Goal: Task Accomplishment & Management: Use online tool/utility

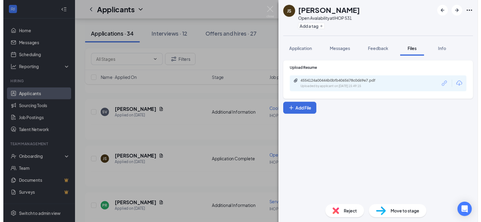
scroll to position [142, 0]
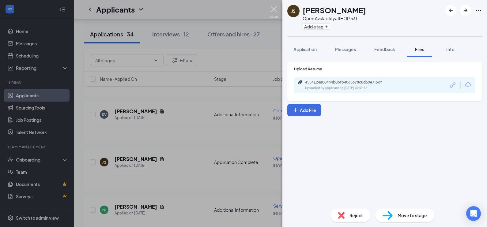
click at [272, 9] on img at bounding box center [274, 12] width 8 height 12
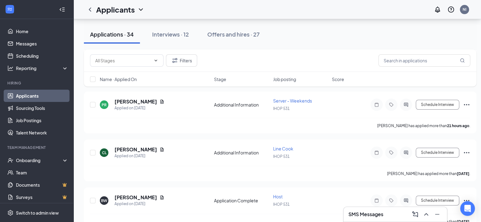
scroll to position [251, 0]
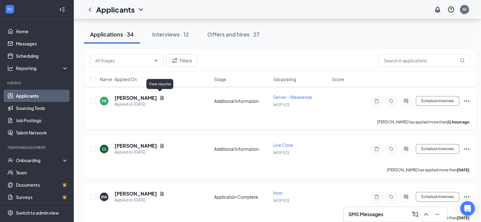
click at [161, 96] on icon "Document" at bounding box center [162, 98] width 3 height 4
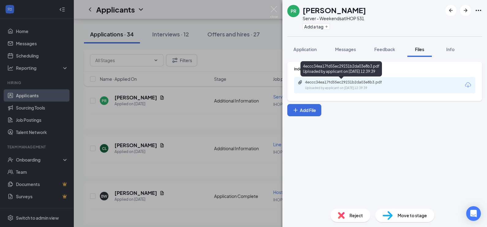
click at [317, 86] on div "Uploaded by applicant on [DATE] 12:39:39" at bounding box center [351, 88] width 92 height 5
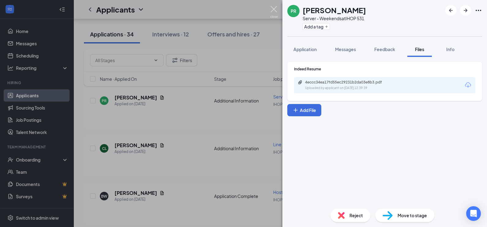
click at [274, 9] on img at bounding box center [274, 12] width 8 height 12
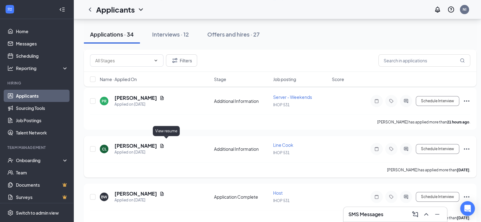
click at [165, 143] on icon "Document" at bounding box center [162, 145] width 5 height 5
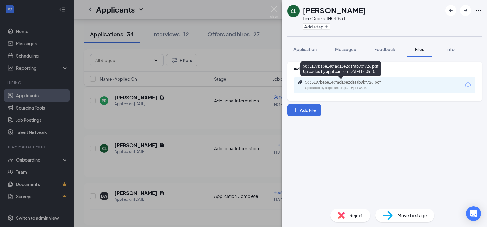
click at [327, 82] on div "5835197ba6e148fad18e2dafab9bf726.pdf" at bounding box center [348, 82] width 86 height 5
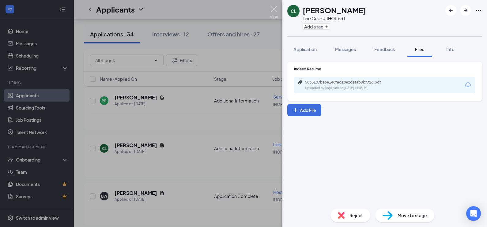
click at [275, 7] on img at bounding box center [274, 12] width 8 height 12
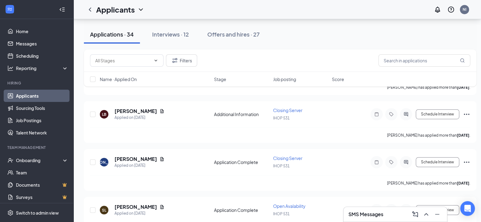
scroll to position [478, 0]
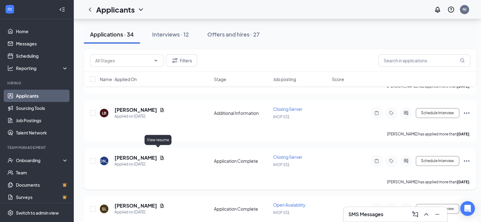
click at [160, 155] on icon "Document" at bounding box center [162, 157] width 5 height 5
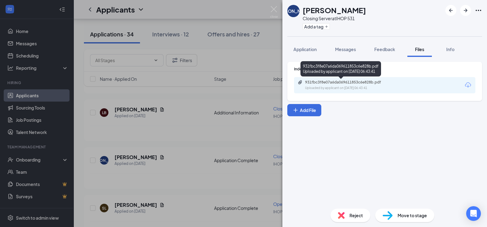
click at [331, 87] on div "Uploaded by applicant on [DATE] 06:43:41" at bounding box center [351, 88] width 92 height 5
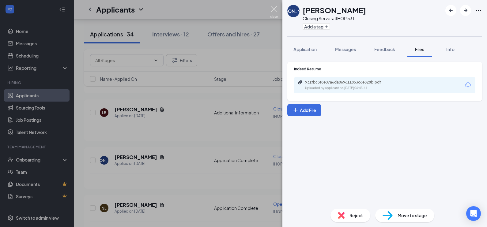
click at [274, 9] on img at bounding box center [274, 12] width 8 height 12
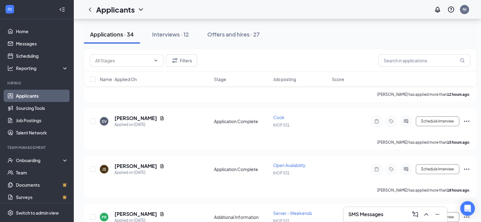
scroll to position [130, 0]
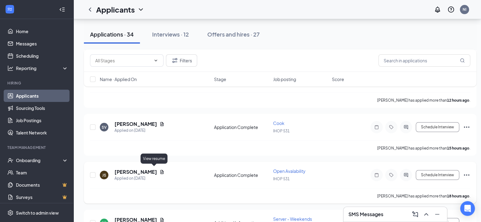
click at [160, 169] on icon "Document" at bounding box center [162, 171] width 5 height 5
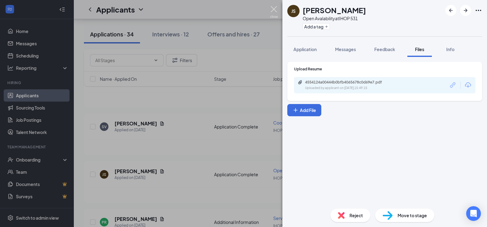
click at [275, 7] on img at bounding box center [274, 12] width 8 height 12
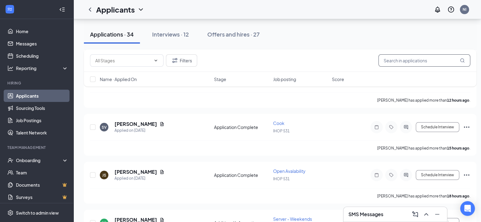
click at [431, 60] on input "text" at bounding box center [425, 60] width 92 height 12
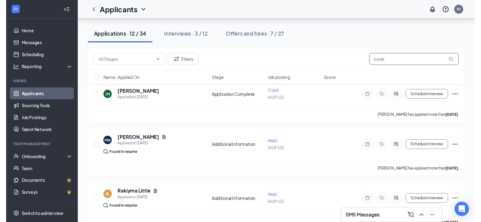
scroll to position [390, 0]
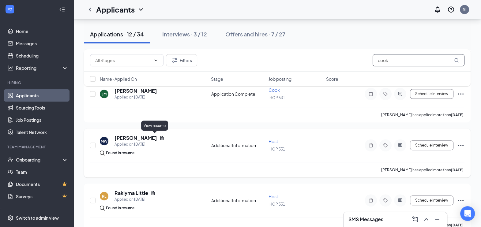
type input "cook"
click at [160, 137] on icon "Document" at bounding box center [162, 138] width 5 height 5
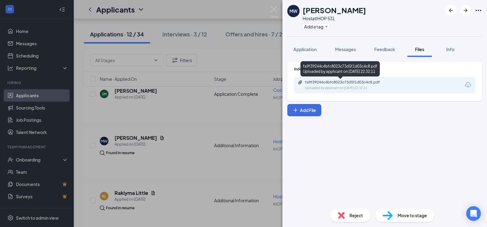
click at [324, 84] on div "fa9f39244c4bfc8023c73d5f1d03c4c8.pdf" at bounding box center [348, 82] width 86 height 5
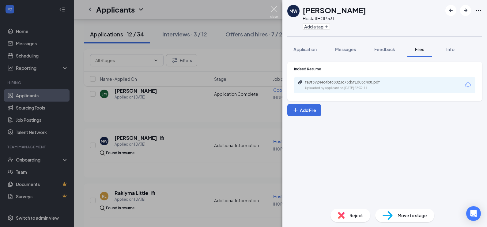
click at [273, 8] on img at bounding box center [274, 12] width 8 height 12
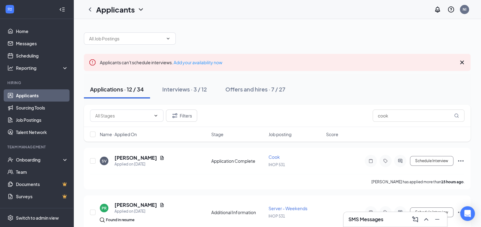
click at [32, 93] on link "Applicants" at bounding box center [42, 95] width 52 height 12
